Goal: Task Accomplishment & Management: Use online tool/utility

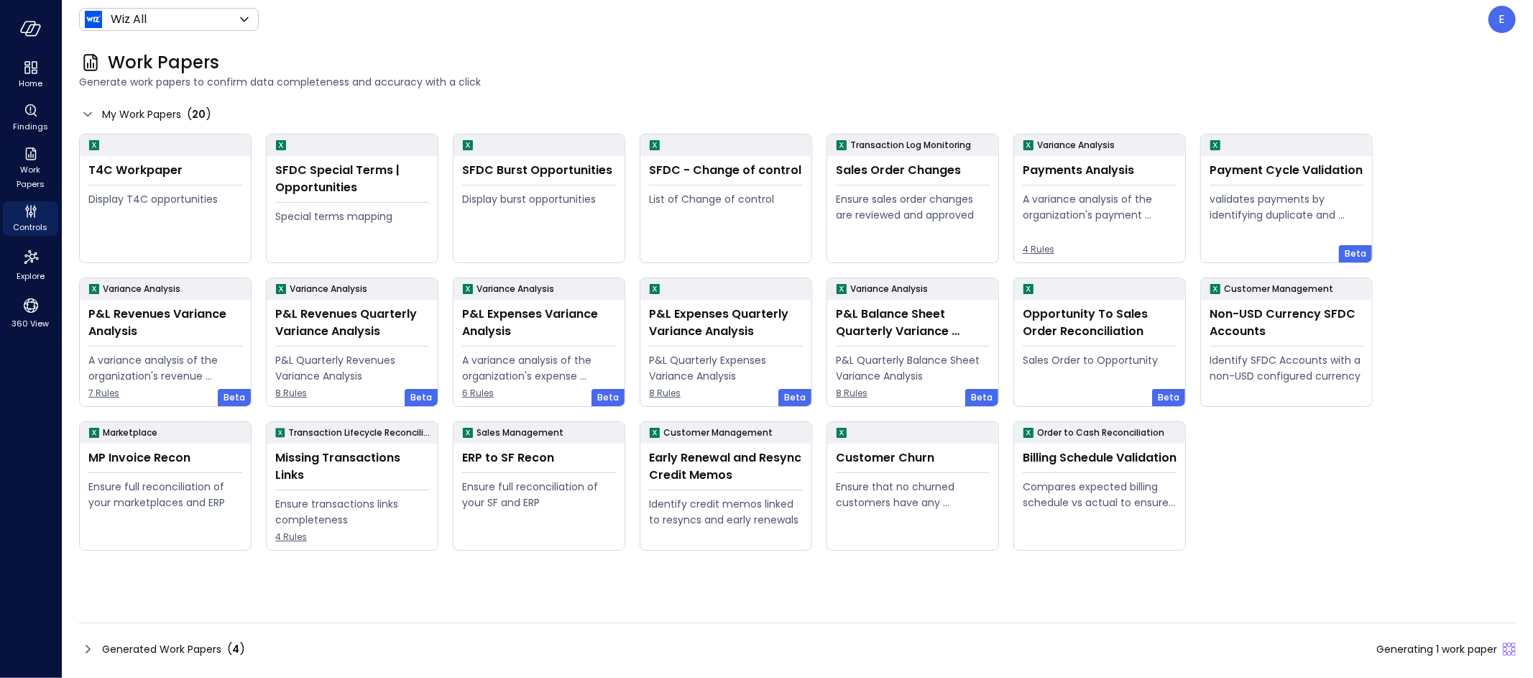
click at [185, 653] on span "Generated Work Papers" at bounding box center [161, 649] width 119 height 16
click at [175, 647] on span "Generated Work Papers" at bounding box center [161, 649] width 119 height 16
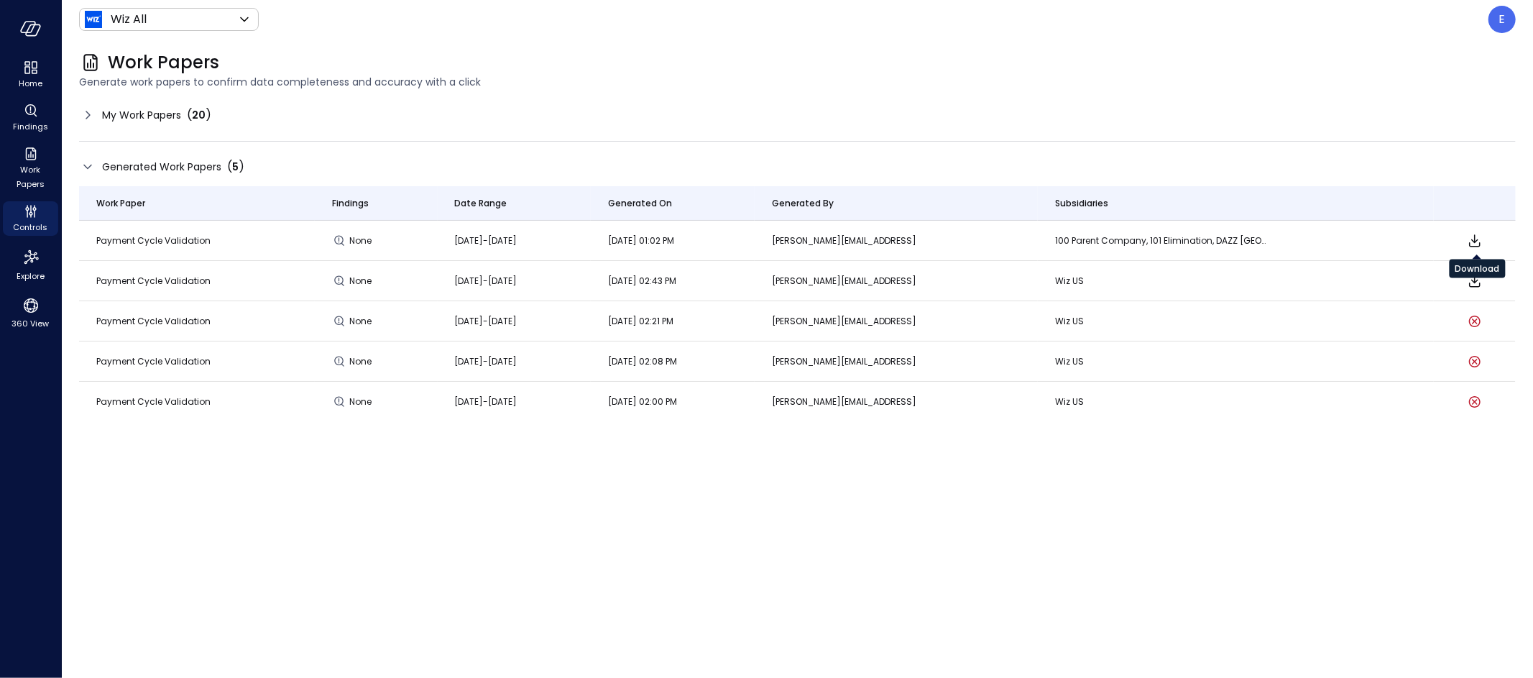
click at [1481, 237] on icon "Download" at bounding box center [1474, 240] width 17 height 17
click at [1474, 236] on icon "Download" at bounding box center [1474, 240] width 17 height 17
click at [142, 114] on span "My Work Papers" at bounding box center [141, 115] width 79 height 16
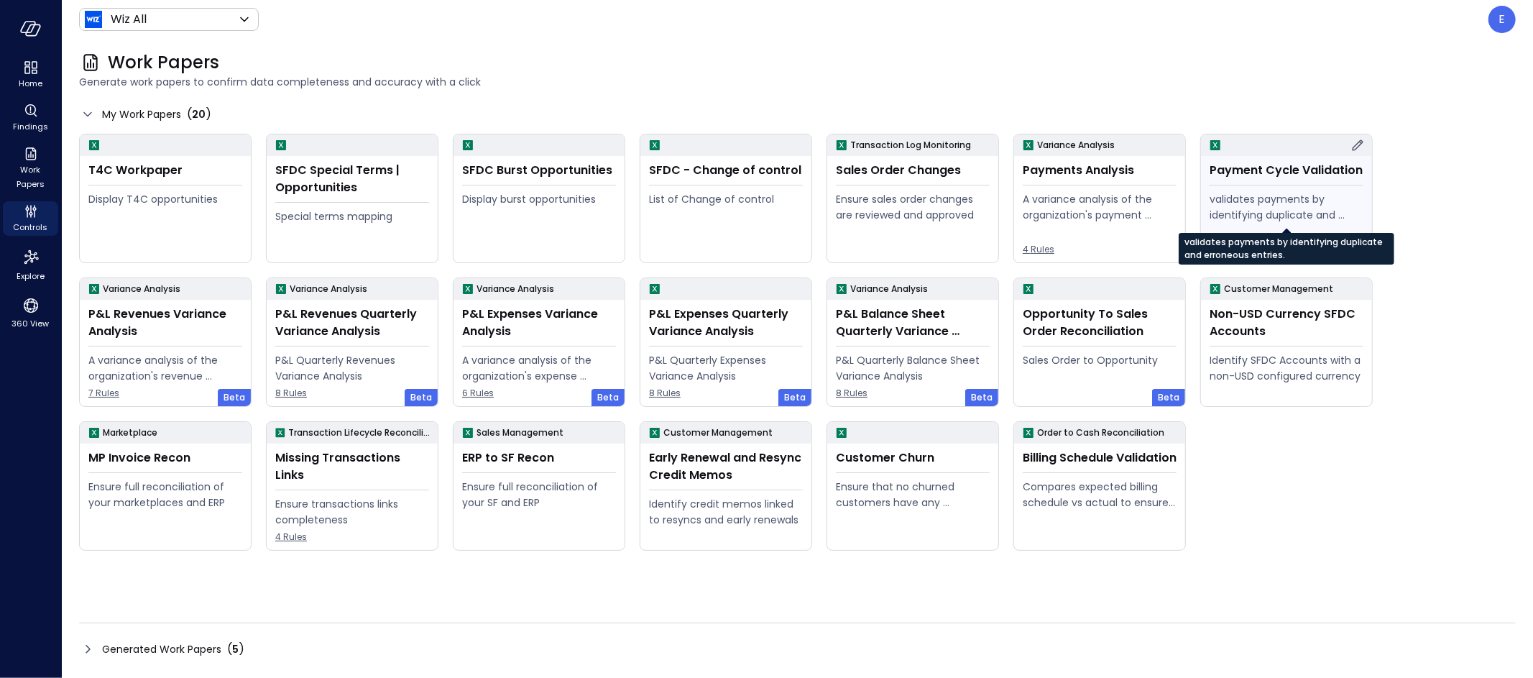
click at [1244, 195] on div "validates payments by identifying duplicate and erroneous entries." at bounding box center [1287, 207] width 154 height 32
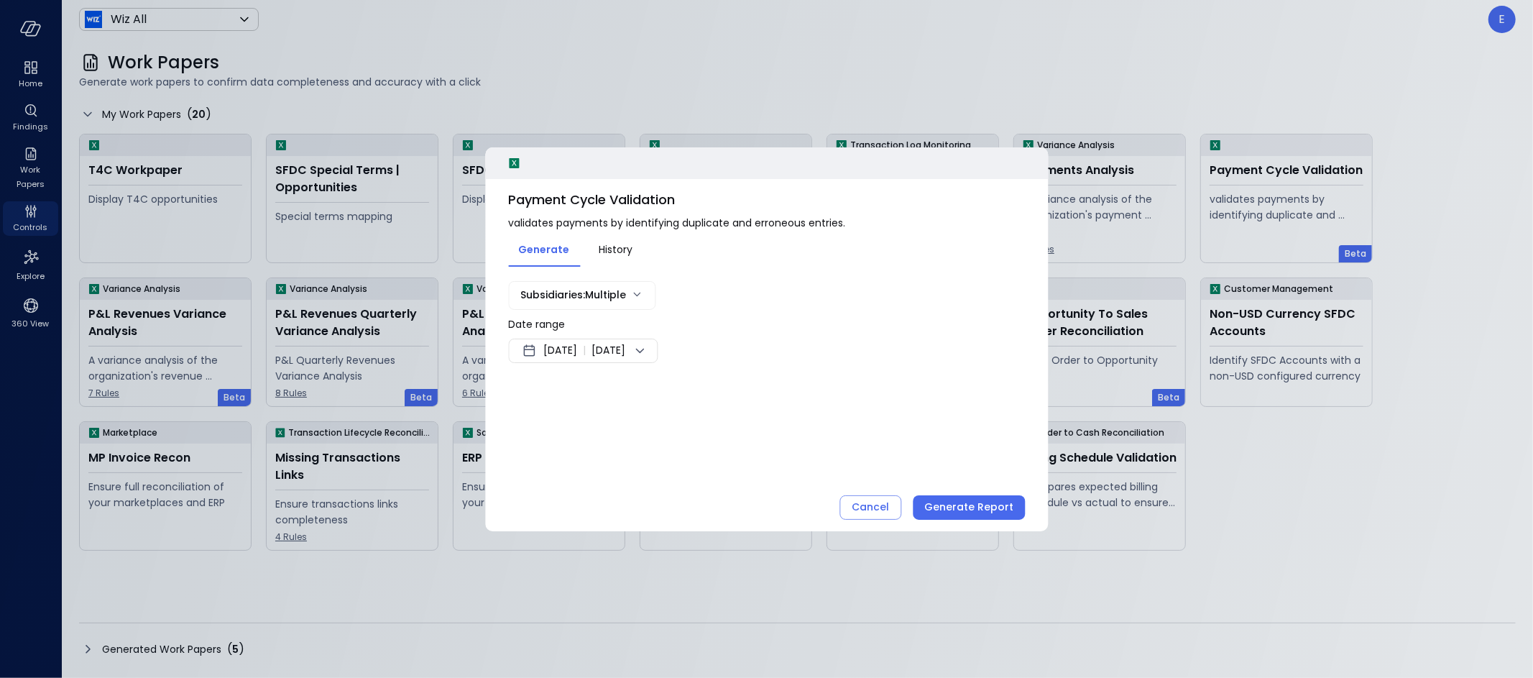
click at [577, 351] on span "Sep 26, 2025" at bounding box center [560, 350] width 34 height 17
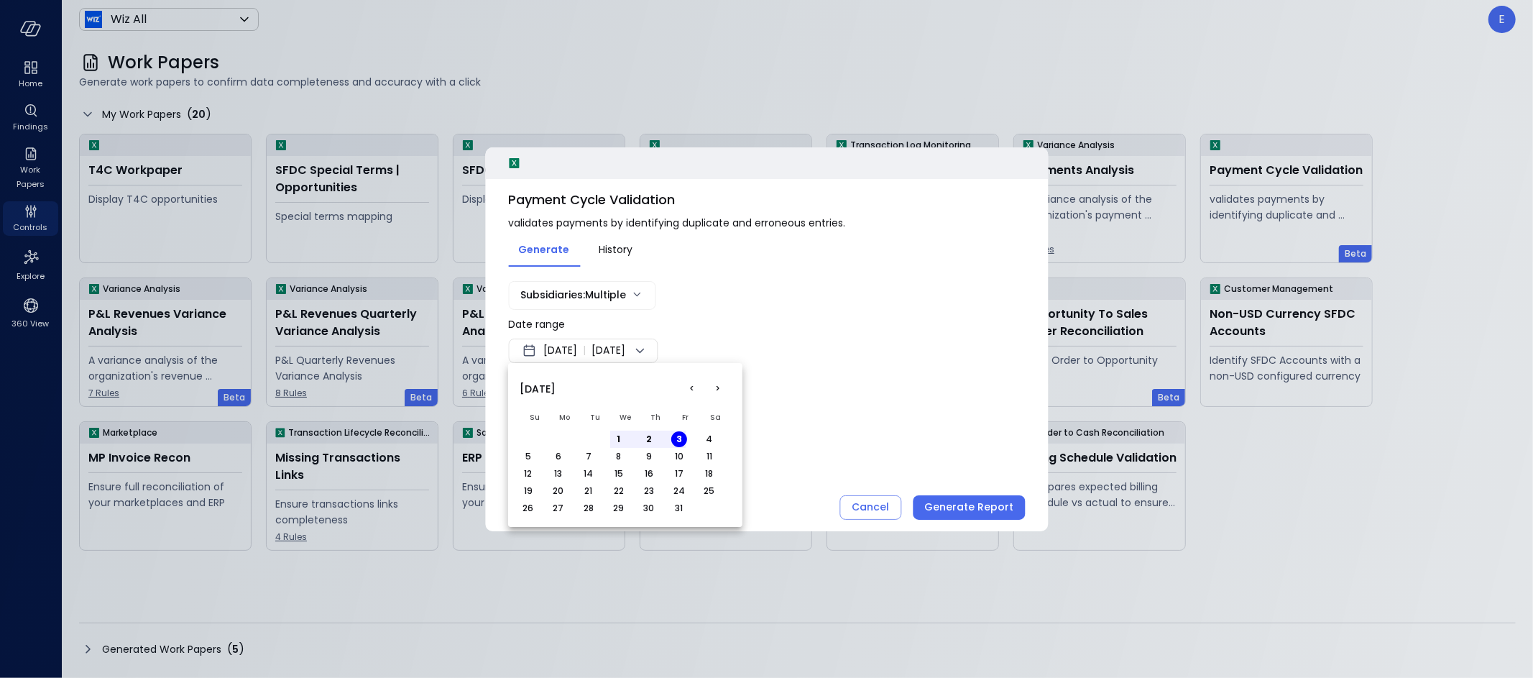
click at [693, 384] on button "<" at bounding box center [692, 389] width 26 height 26
click at [558, 435] on button "1" at bounding box center [559, 439] width 16 height 16
click at [716, 388] on button ">" at bounding box center [718, 389] width 26 height 26
click at [705, 435] on button "4" at bounding box center [709, 439] width 16 height 16
click at [789, 418] on div at bounding box center [766, 339] width 1533 height 678
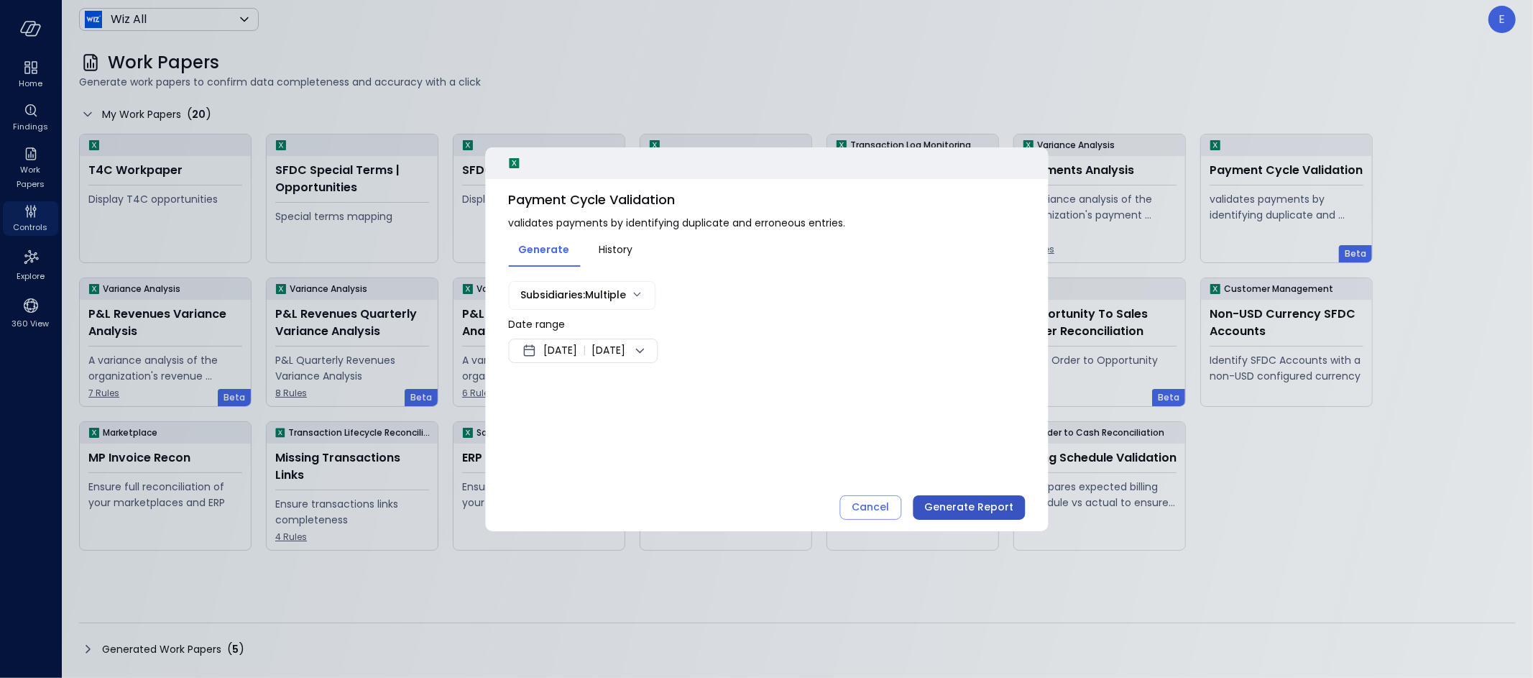
click at [977, 512] on div "Generate Report" at bounding box center [968, 507] width 89 height 18
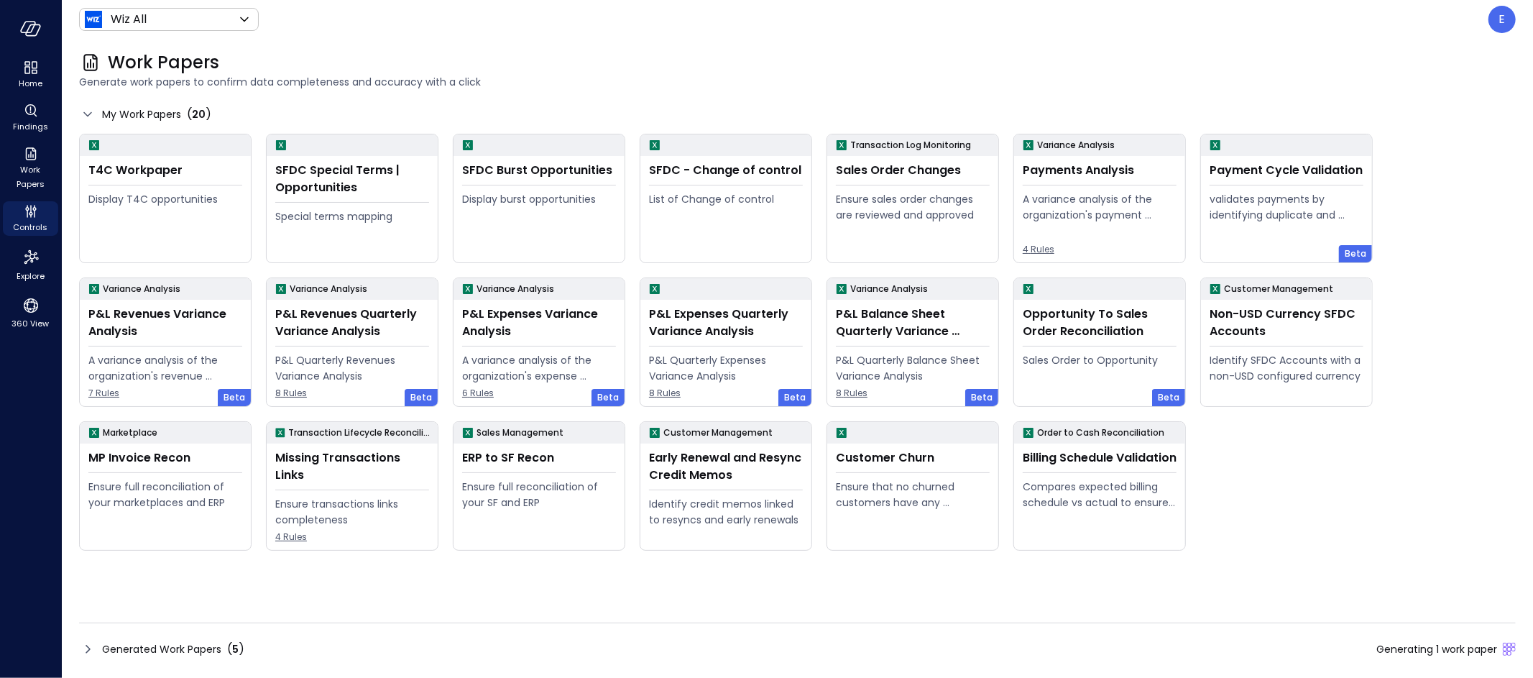
click at [227, 645] on div "( 5 )" at bounding box center [235, 648] width 17 height 17
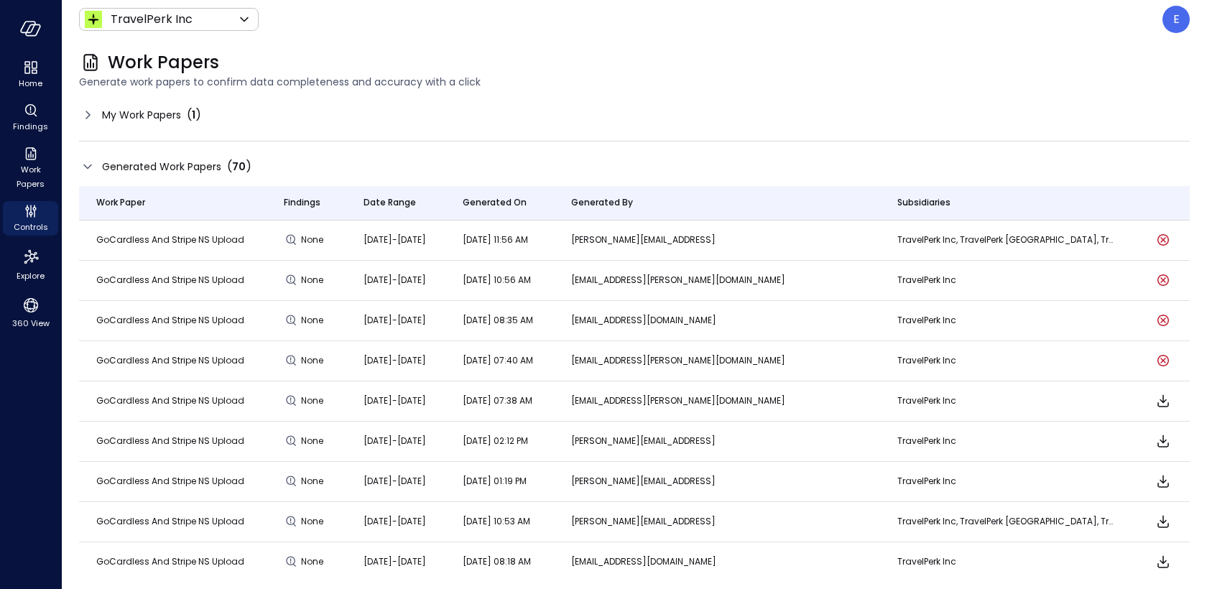
click at [161, 114] on span "My Work Papers" at bounding box center [141, 115] width 79 height 16
